Goal: Transaction & Acquisition: Obtain resource

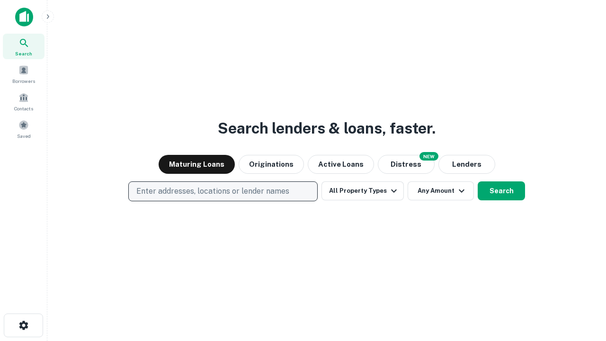
click at [223, 191] on p "Enter addresses, locations or lender names" at bounding box center [212, 191] width 153 height 11
type input "**********"
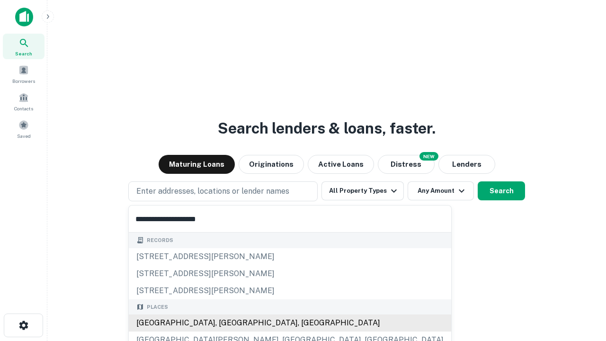
click at [226, 323] on div "[GEOGRAPHIC_DATA], [GEOGRAPHIC_DATA], [GEOGRAPHIC_DATA]" at bounding box center [290, 323] width 323 height 17
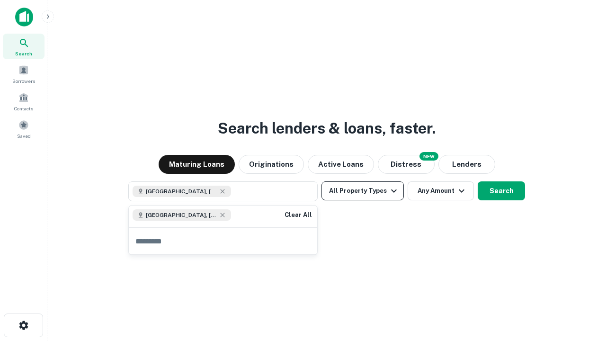
click at [363, 191] on button "All Property Types" at bounding box center [363, 190] width 82 height 19
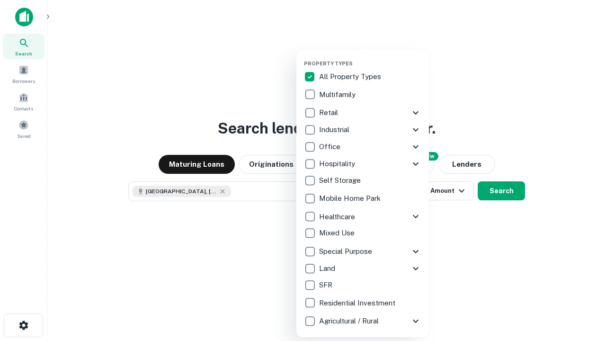
click at [370, 57] on button "button" at bounding box center [370, 57] width 133 height 0
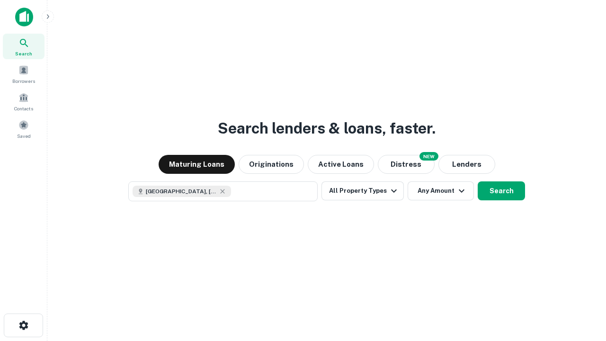
scroll to position [15, 0]
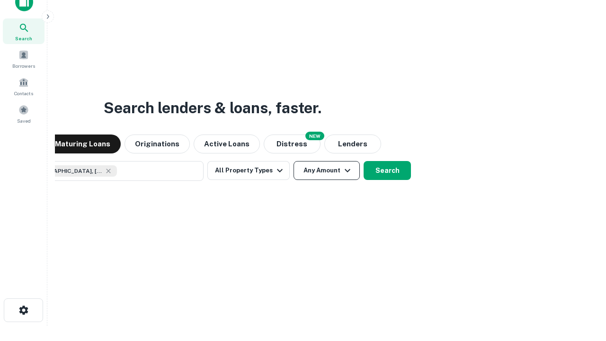
click at [294, 161] on button "Any Amount" at bounding box center [327, 170] width 66 height 19
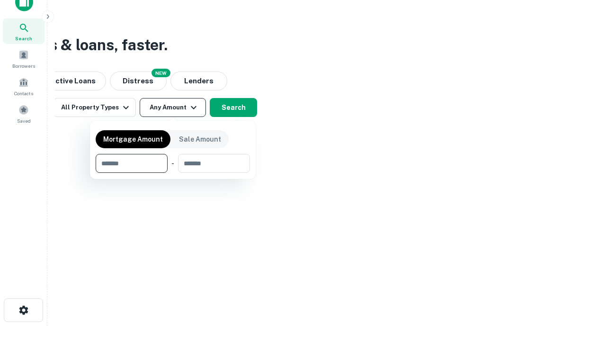
type input "*******"
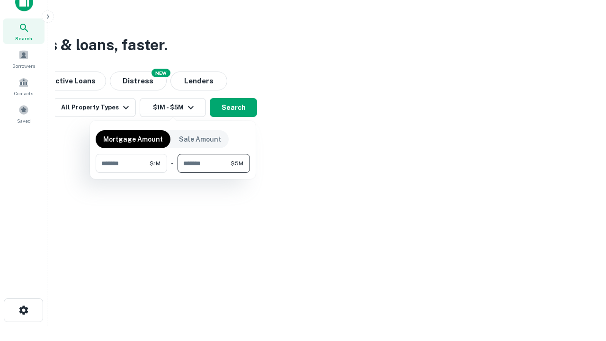
type input "*******"
click at [173, 173] on button "button" at bounding box center [173, 173] width 154 height 0
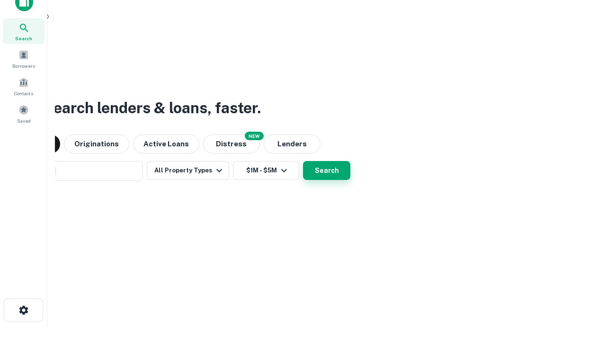
click at [303, 161] on button "Search" at bounding box center [326, 170] width 47 height 19
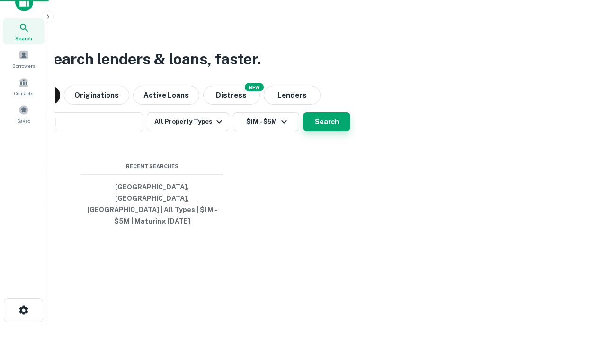
scroll to position [31, 268]
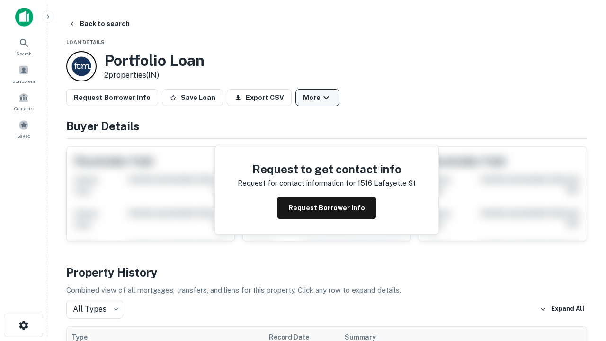
click at [317, 98] on button "More" at bounding box center [318, 97] width 44 height 17
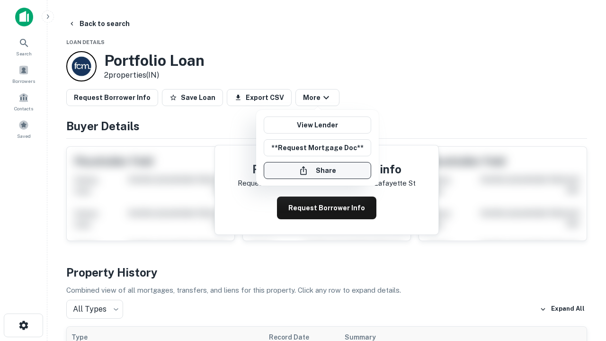
click at [317, 171] on button "Share" at bounding box center [318, 170] width 108 height 17
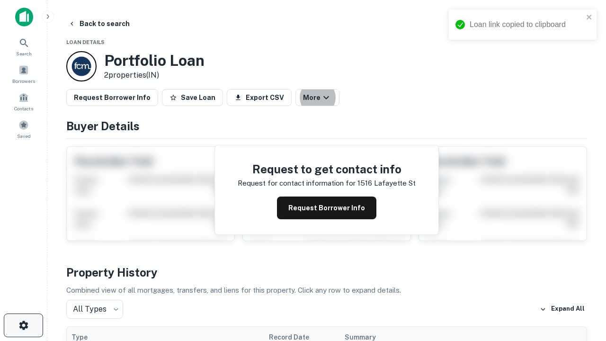
click at [23, 325] on icon "button" at bounding box center [23, 325] width 11 height 11
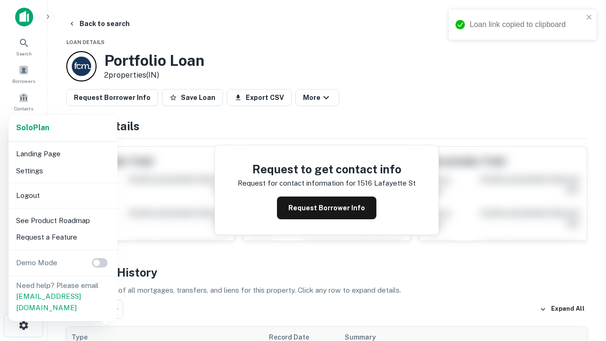
click at [63, 195] on li "Logout" at bounding box center [62, 195] width 101 height 17
